Goal: Task Accomplishment & Management: Complete application form

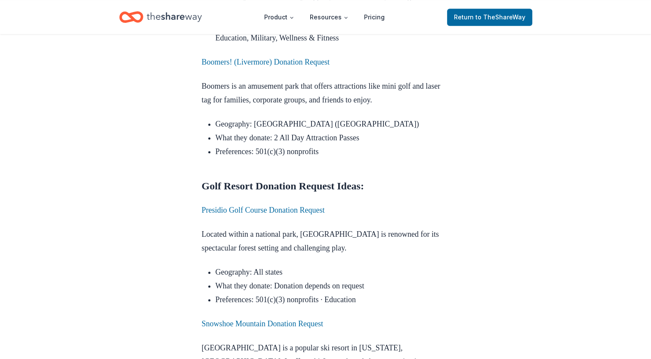
scroll to position [883, 0]
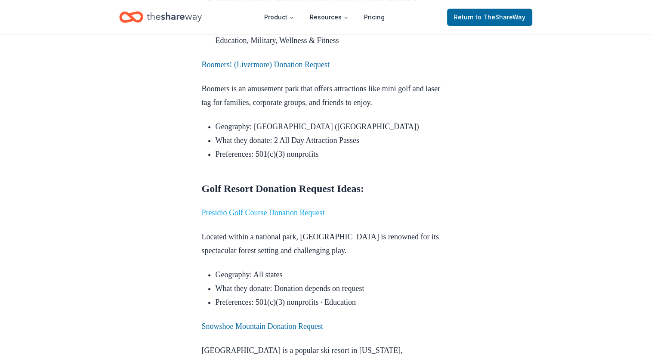
click at [315, 208] on link "Presidio Golf Course Donation Request" at bounding box center [263, 212] width 123 height 9
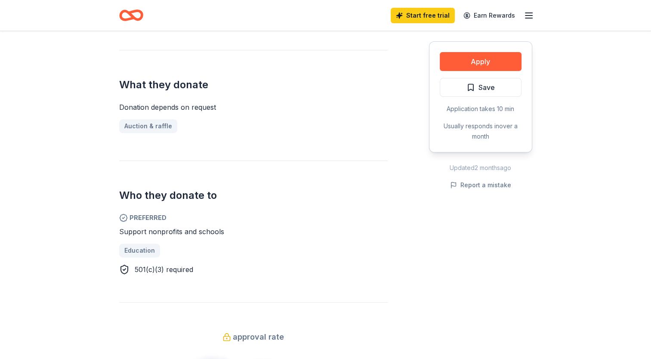
scroll to position [310, 0]
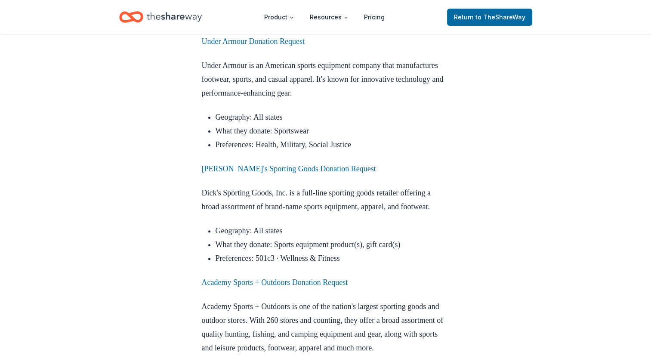
scroll to position [3469, 0]
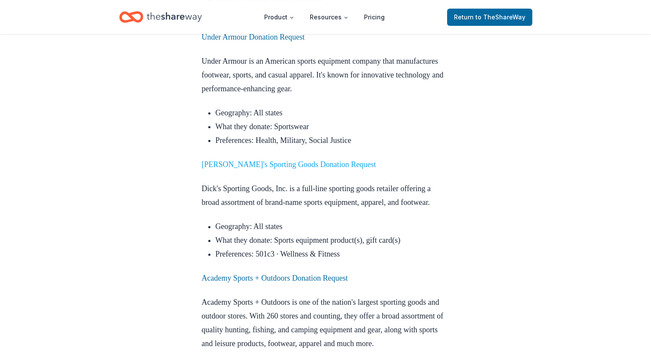
click at [288, 160] on link "[PERSON_NAME]'s Sporting Goods Donation Request" at bounding box center [289, 164] width 174 height 9
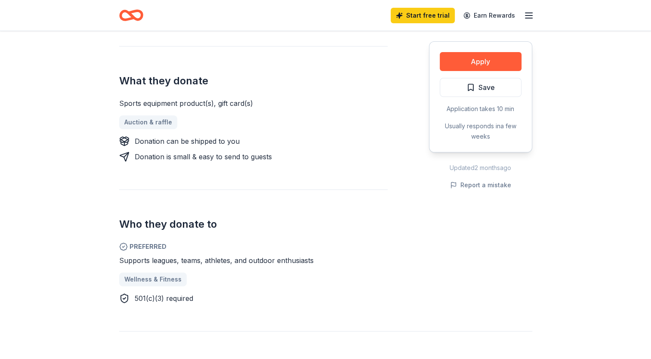
scroll to position [314, 0]
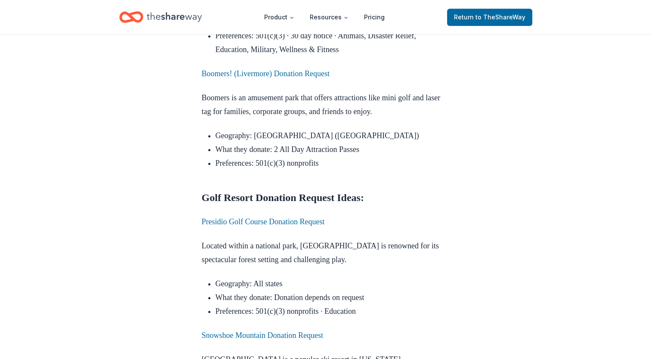
scroll to position [873, 0]
click at [303, 218] on link "Presidio Golf Course Donation Request" at bounding box center [263, 222] width 123 height 9
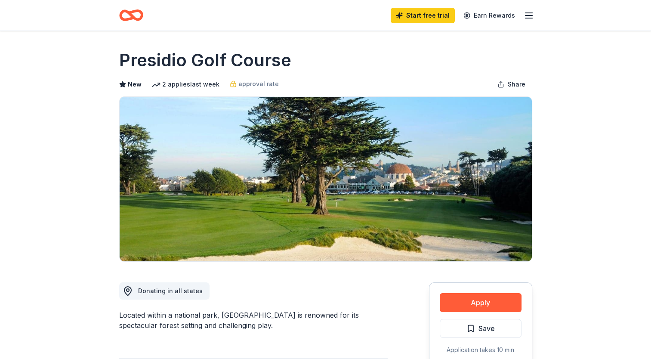
click at [531, 18] on line "button" at bounding box center [529, 18] width 7 height 0
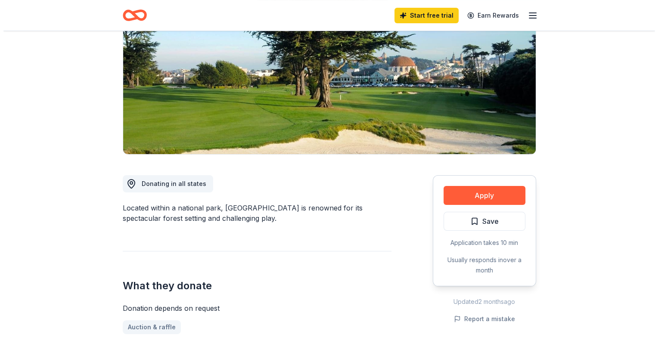
scroll to position [109, 0]
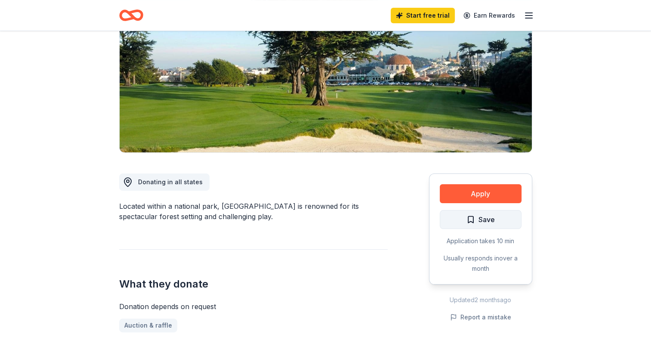
click at [495, 226] on button "Save" at bounding box center [481, 219] width 82 height 19
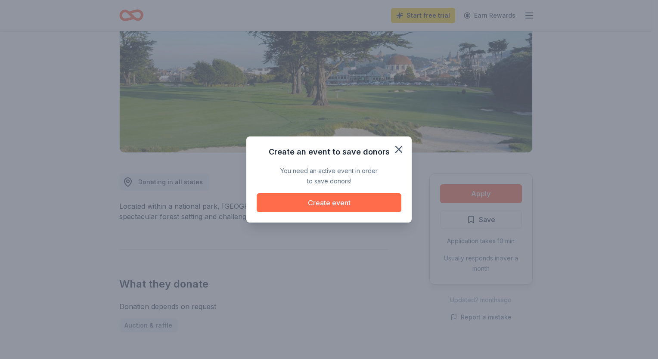
click at [372, 198] on button "Create event" at bounding box center [329, 202] width 145 height 19
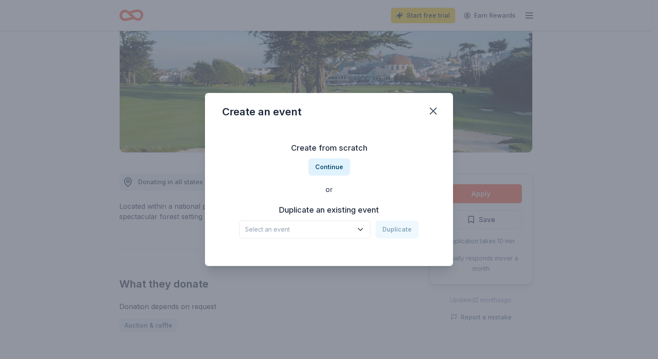
click at [342, 230] on span "Select an event" at bounding box center [299, 229] width 108 height 10
click at [336, 167] on button "Continue" at bounding box center [329, 166] width 42 height 17
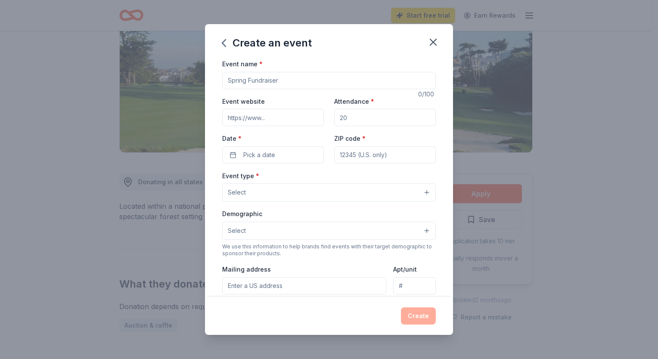
click at [360, 79] on input "Event name *" at bounding box center [329, 80] width 214 height 17
type input "2025 Kidsave MiracleMakers Golf Classic Event"
click at [278, 120] on input "Event website" at bounding box center [273, 117] width 102 height 17
